Goal: Task Accomplishment & Management: Use online tool/utility

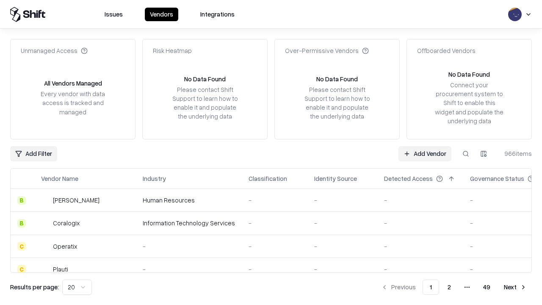
click at [425, 153] on link "Add Vendor" at bounding box center [425, 153] width 53 height 15
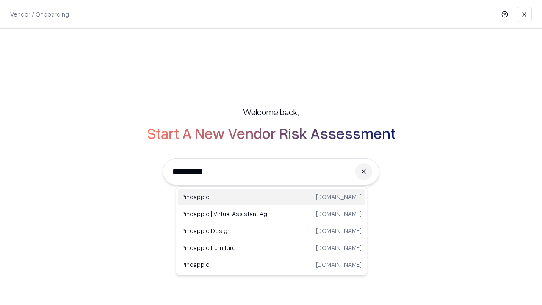
click at [272, 197] on div "Pineapple [DOMAIN_NAME]" at bounding box center [271, 197] width 187 height 17
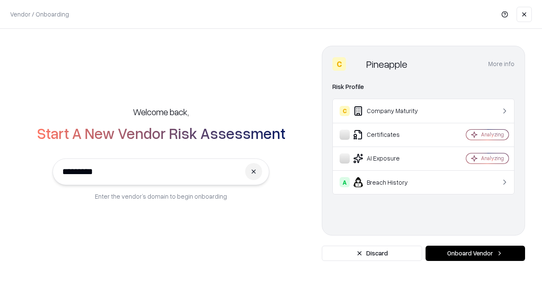
type input "*********"
click at [475, 253] on button "Onboard Vendor" at bounding box center [476, 253] width 100 height 15
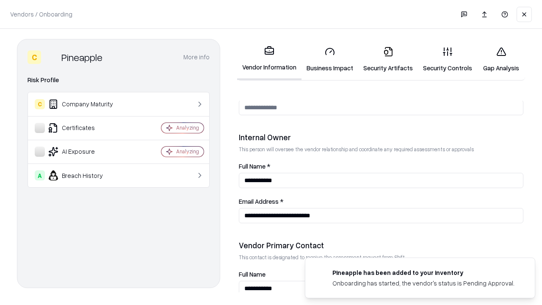
scroll to position [439, 0]
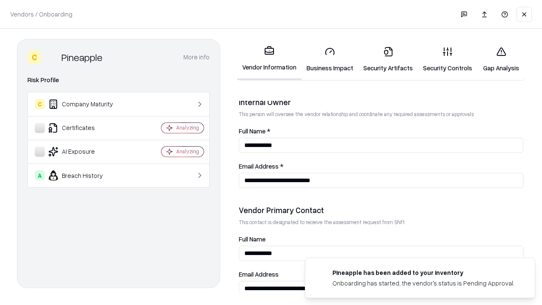
click at [330, 59] on link "Business Impact" at bounding box center [330, 59] width 57 height 39
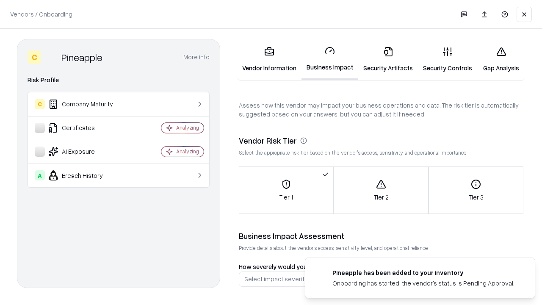
click at [501, 59] on link "Gap Analysis" at bounding box center [501, 59] width 48 height 39
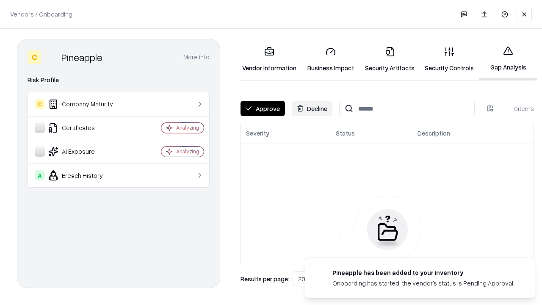
click at [263, 108] on button "Approve" at bounding box center [263, 108] width 44 height 15
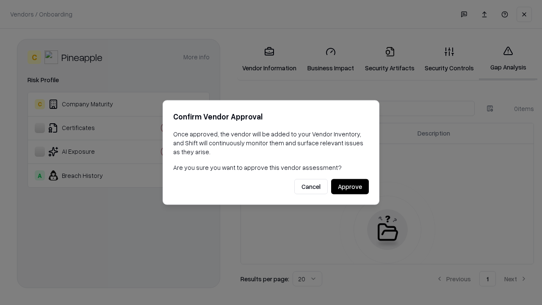
click at [350, 186] on button "Approve" at bounding box center [350, 186] width 38 height 15
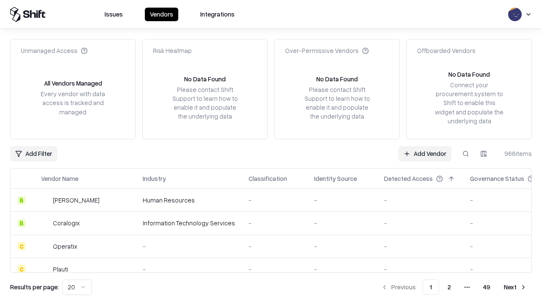
type input "*********"
click at [425, 153] on link "Add Vendor" at bounding box center [425, 153] width 53 height 15
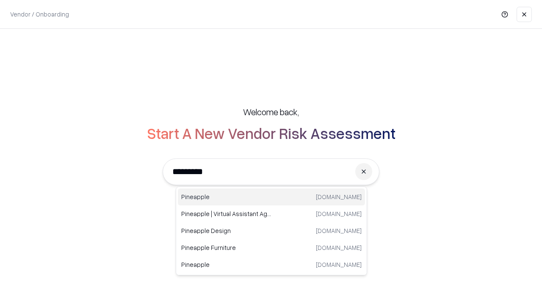
click at [272, 197] on div "Pineapple [DOMAIN_NAME]" at bounding box center [271, 197] width 187 height 17
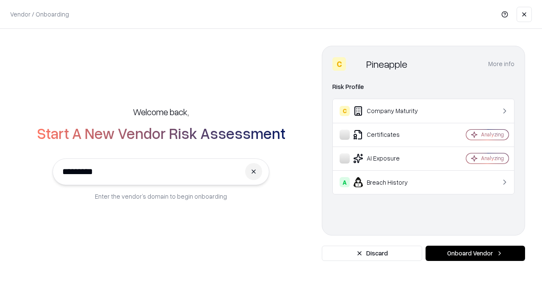
type input "*********"
click at [475, 253] on button "Onboard Vendor" at bounding box center [476, 253] width 100 height 15
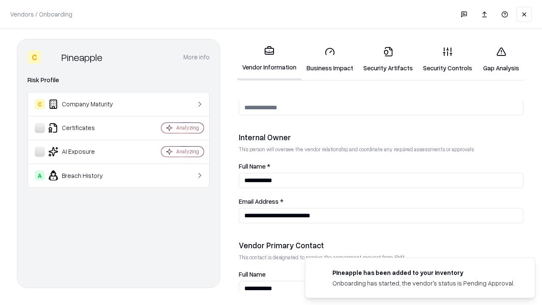
scroll to position [439, 0]
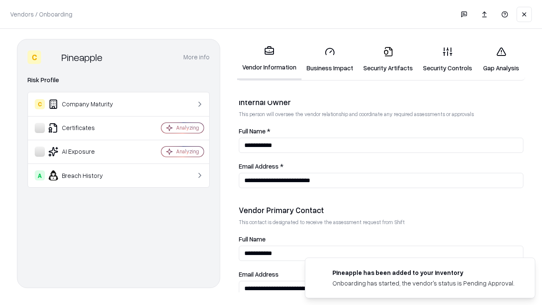
click at [501, 59] on link "Gap Analysis" at bounding box center [501, 59] width 48 height 39
